Goal: Book appointment/travel/reservation

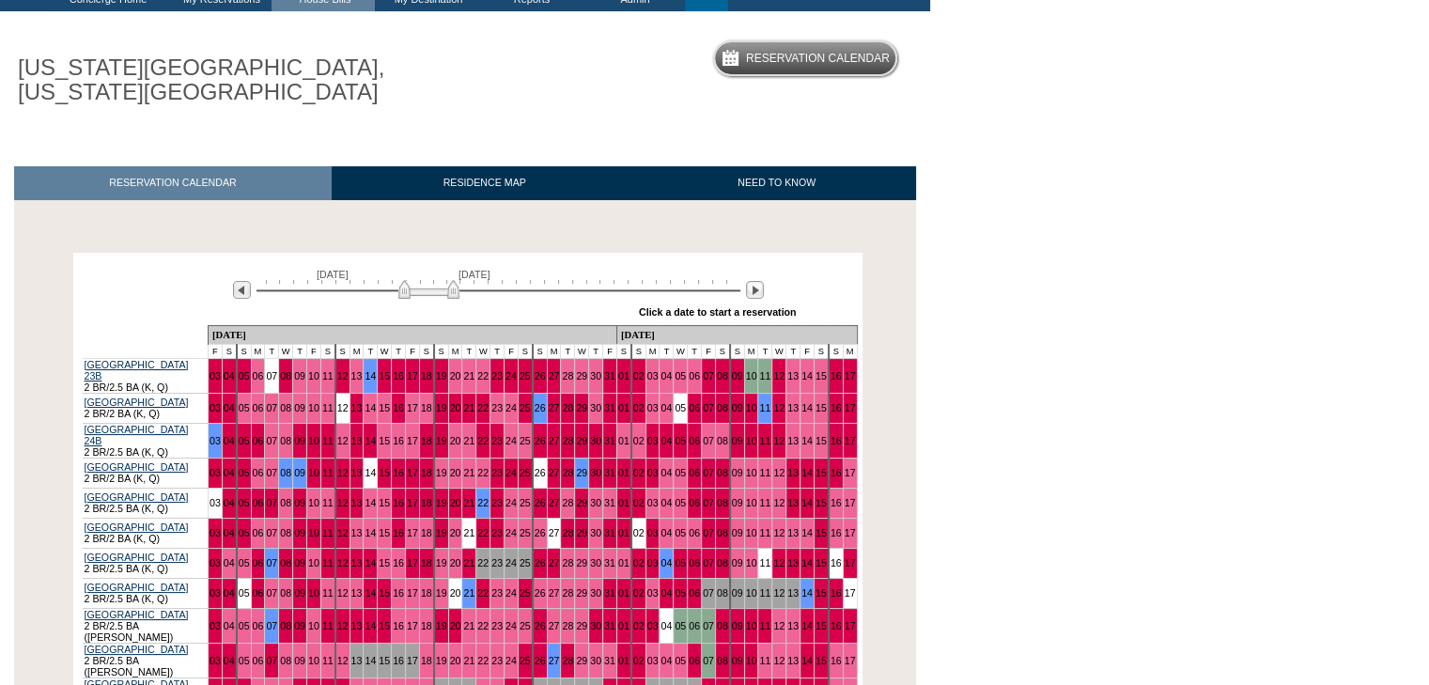
scroll to position [376, 0]
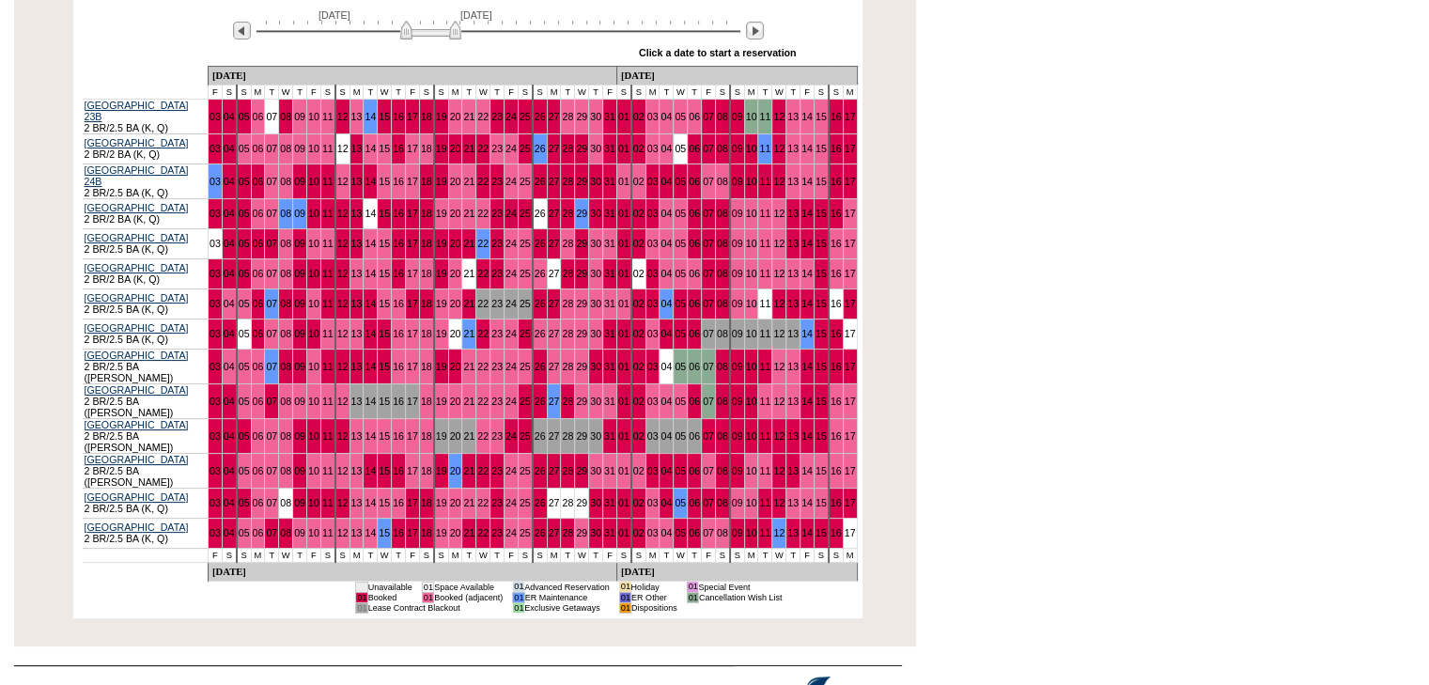
click at [460, 35] on div at bounding box center [498, 30] width 484 height 18
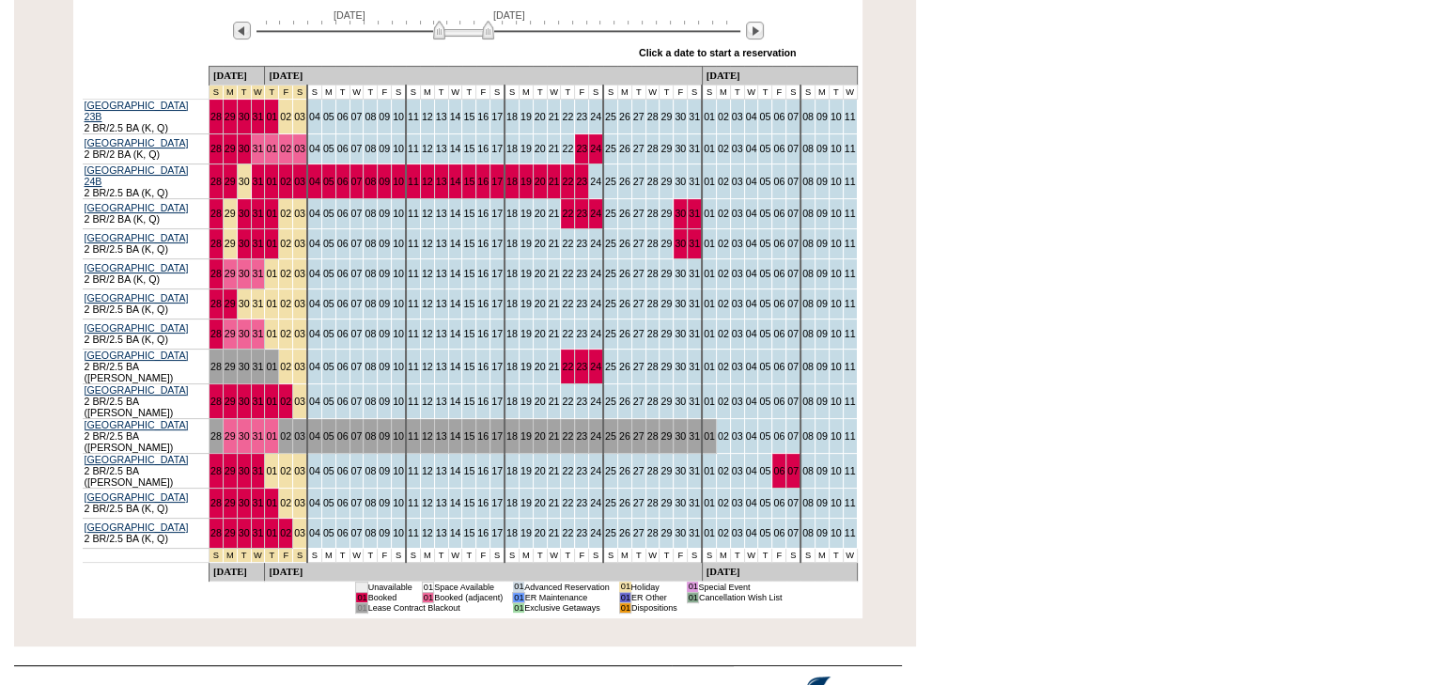
click at [463, 34] on div at bounding box center [498, 30] width 484 height 18
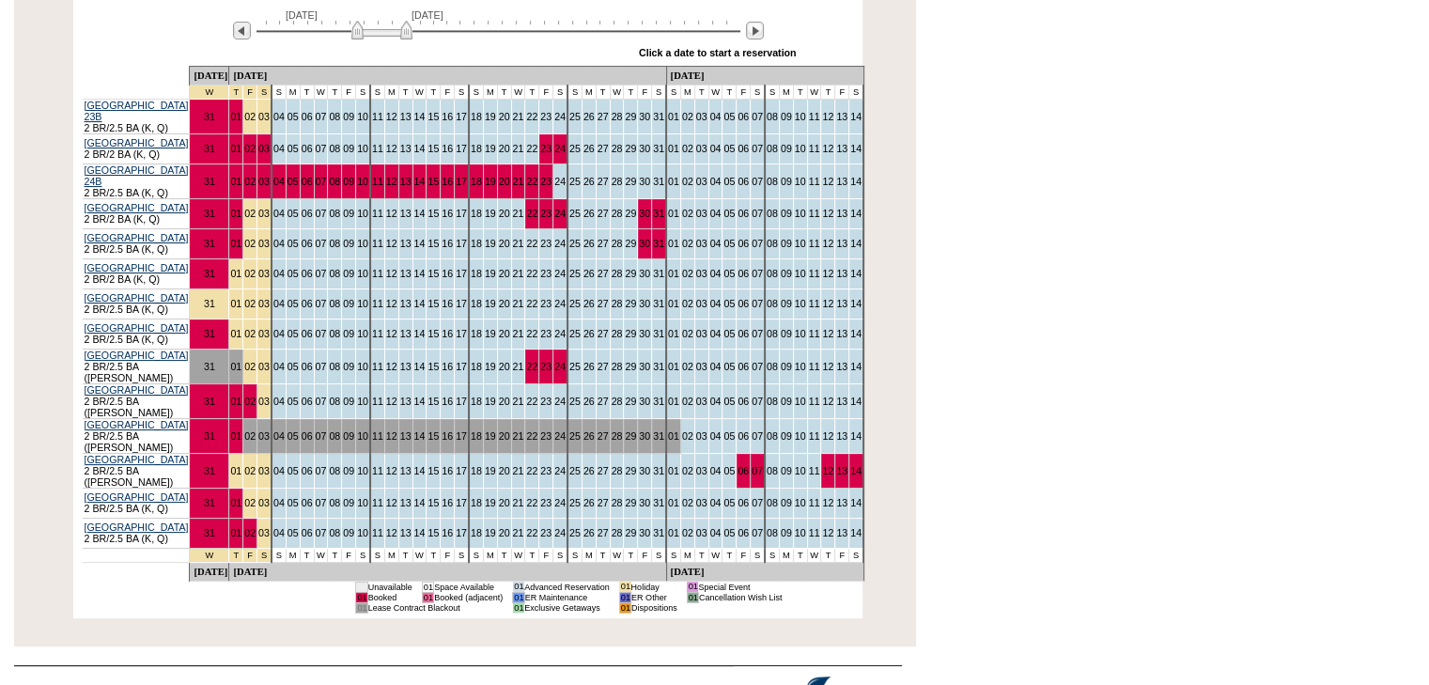
drag, startPoint x: 463, startPoint y: 33, endPoint x: 381, endPoint y: 33, distance: 81.7
click at [381, 33] on img at bounding box center [381, 30] width 61 height 19
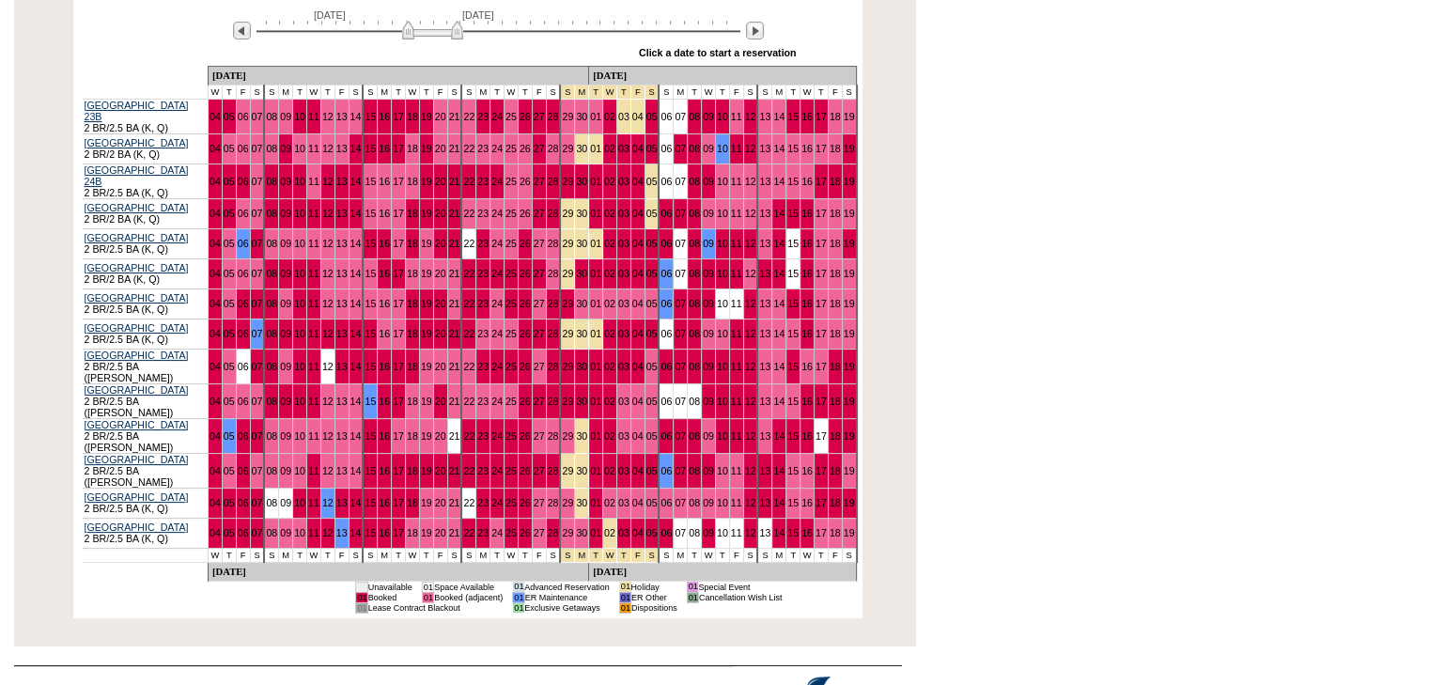
drag, startPoint x: 382, startPoint y: 31, endPoint x: 433, endPoint y: 48, distance: 53.5
click at [433, 48] on div "October 12, 2025 November 26, 2025 » Apply these dates to all the calendars on …" at bounding box center [468, 32] width 780 height 68
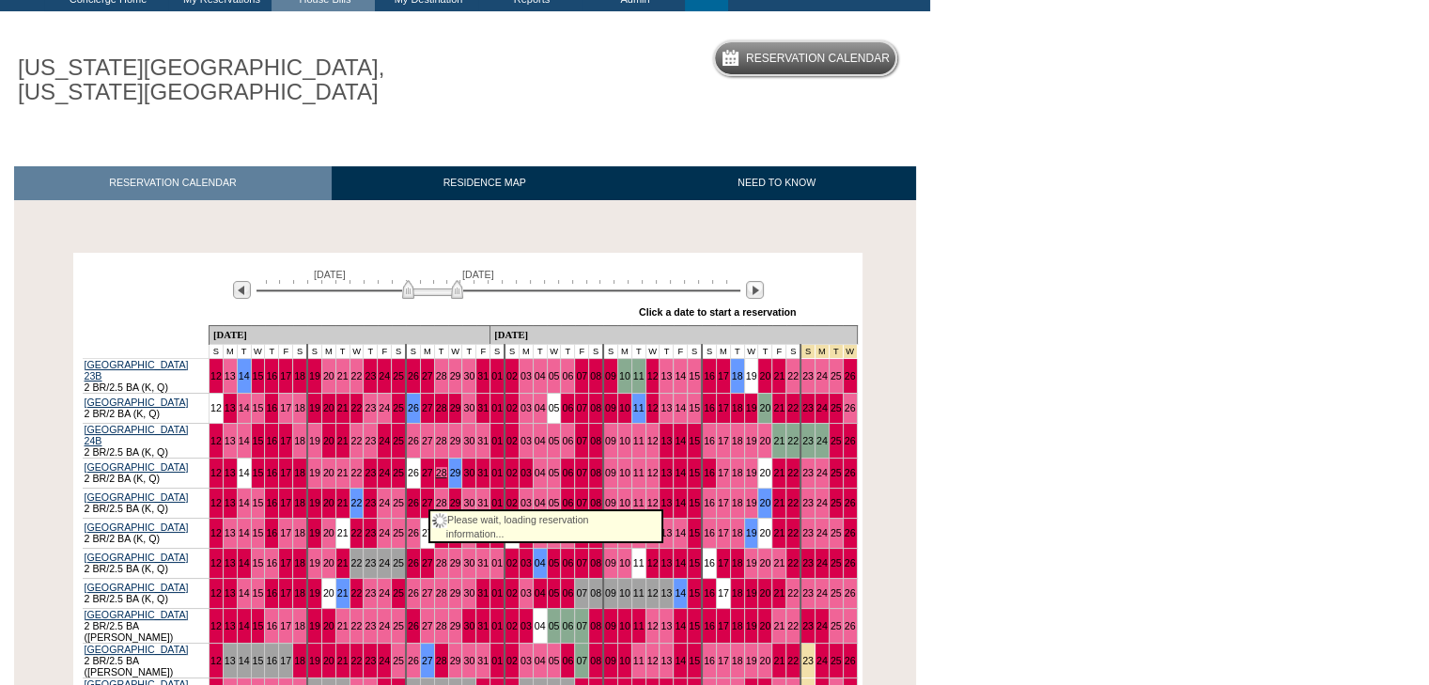
scroll to position [282, 0]
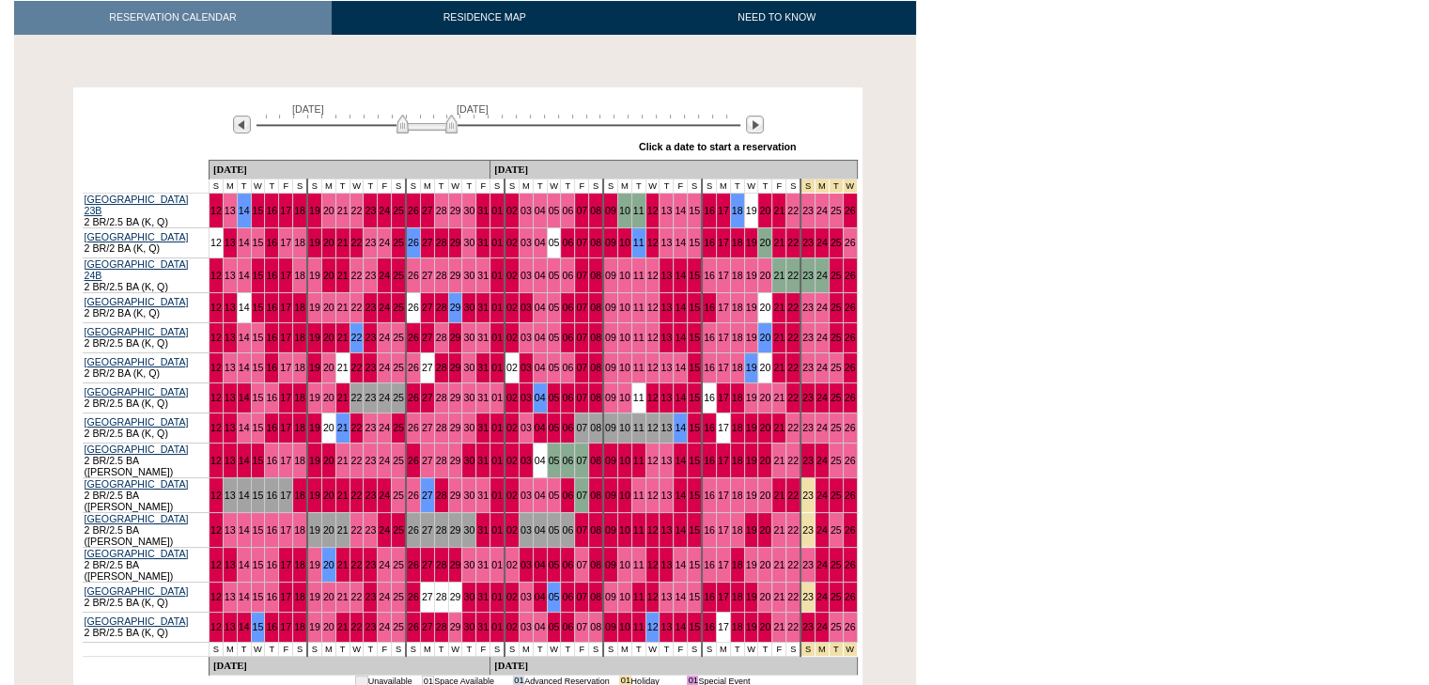
click at [451, 128] on img at bounding box center [426, 124] width 61 height 19
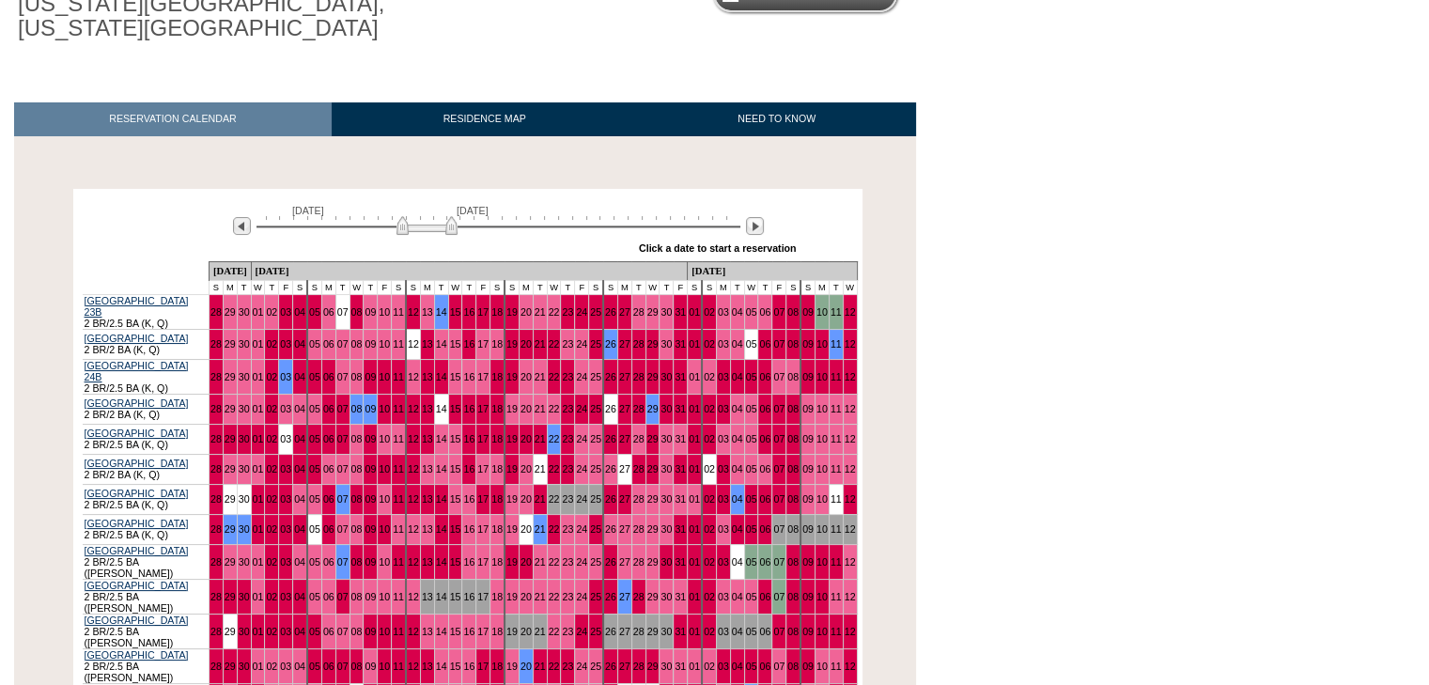
scroll to position [188, 0]
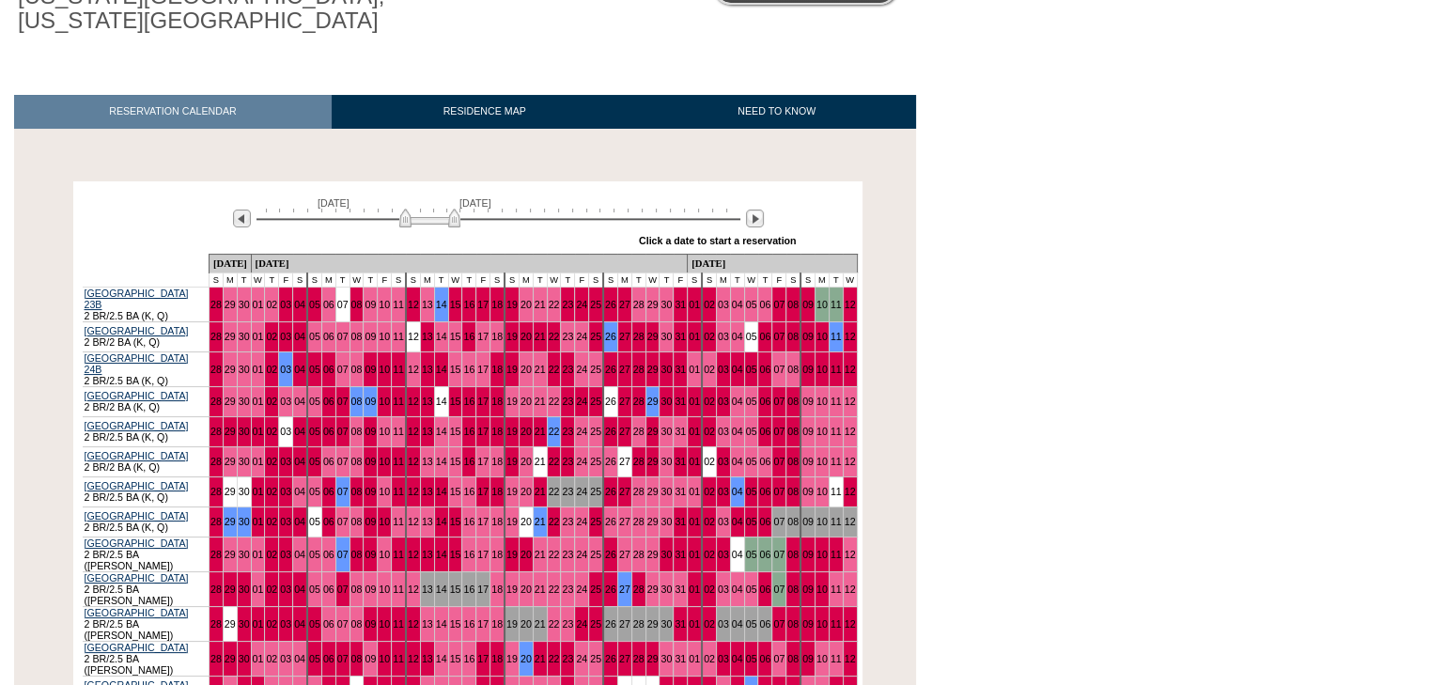
click at [422, 220] on img at bounding box center [429, 218] width 61 height 19
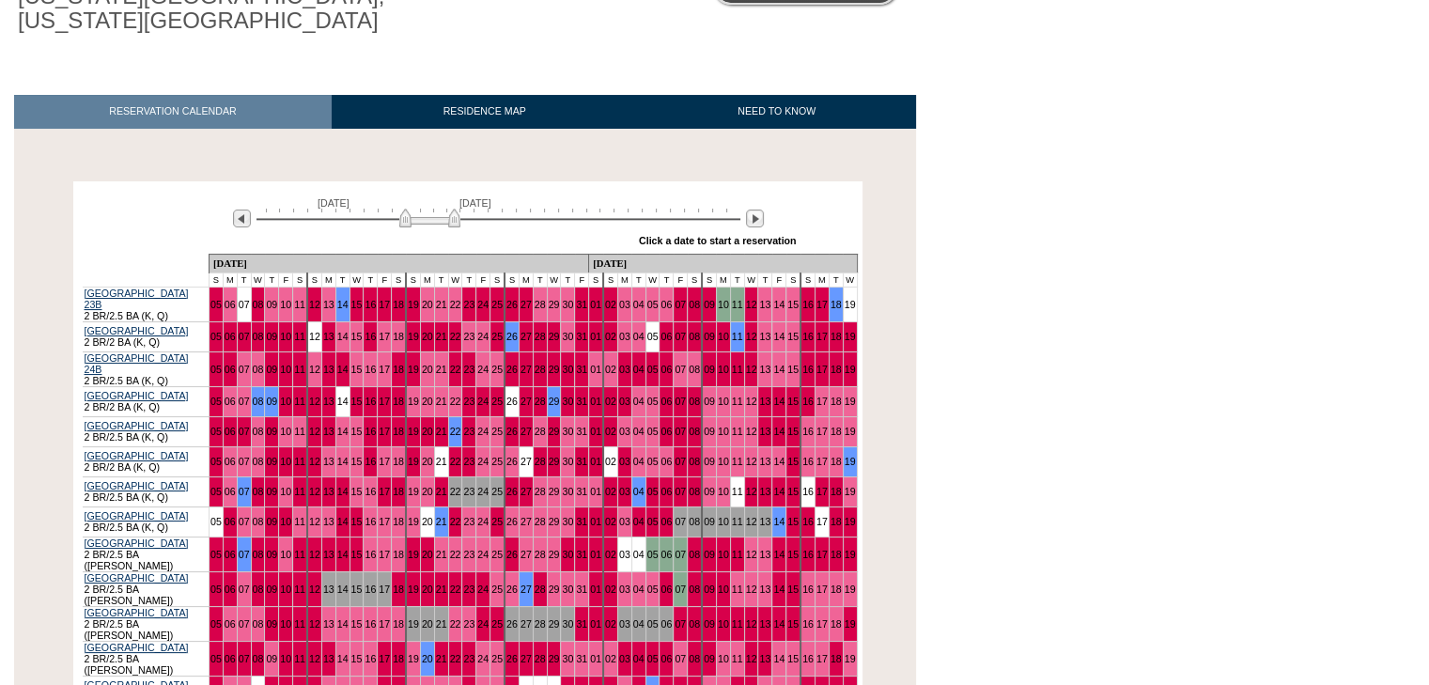
drag, startPoint x: 1013, startPoint y: 234, endPoint x: 994, endPoint y: 153, distance: 83.0
click at [1014, 234] on body "Follow Us ::" at bounding box center [714, 154] width 1429 height 685
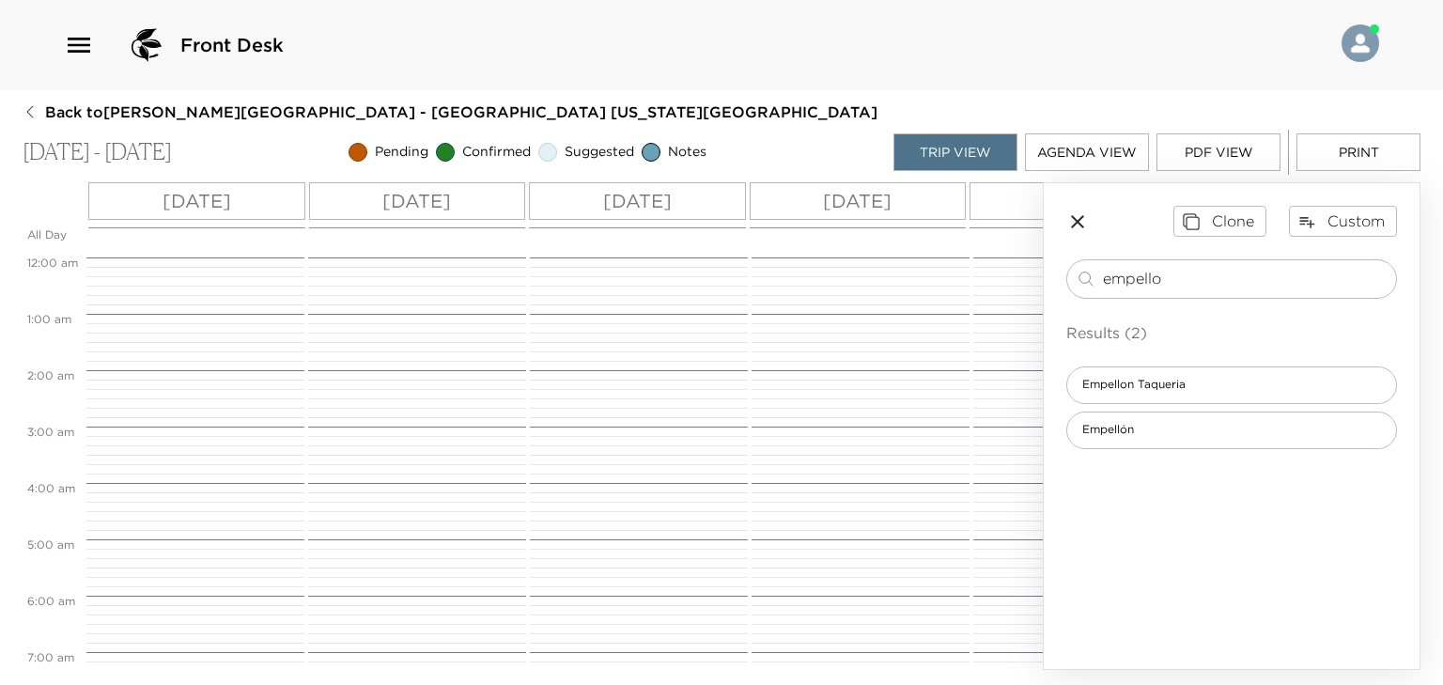
scroll to position [956, 0]
